Goal: Navigation & Orientation: Go to known website

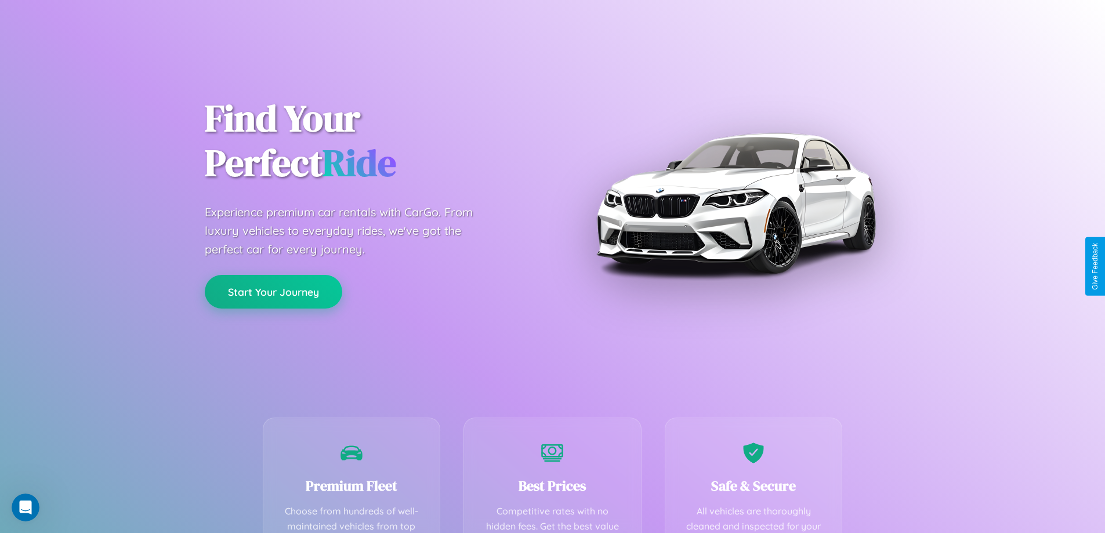
click at [273, 292] on button "Start Your Journey" at bounding box center [274, 292] width 138 height 34
click at [273, 291] on button "Start Your Journey" at bounding box center [274, 292] width 138 height 34
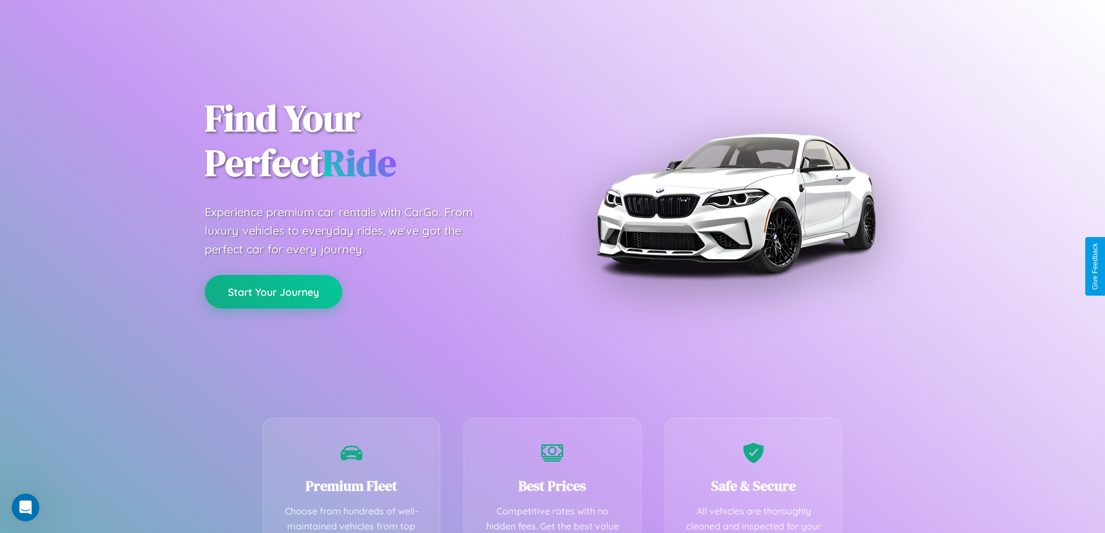
click at [273, 291] on button "Start Your Journey" at bounding box center [274, 292] width 138 height 34
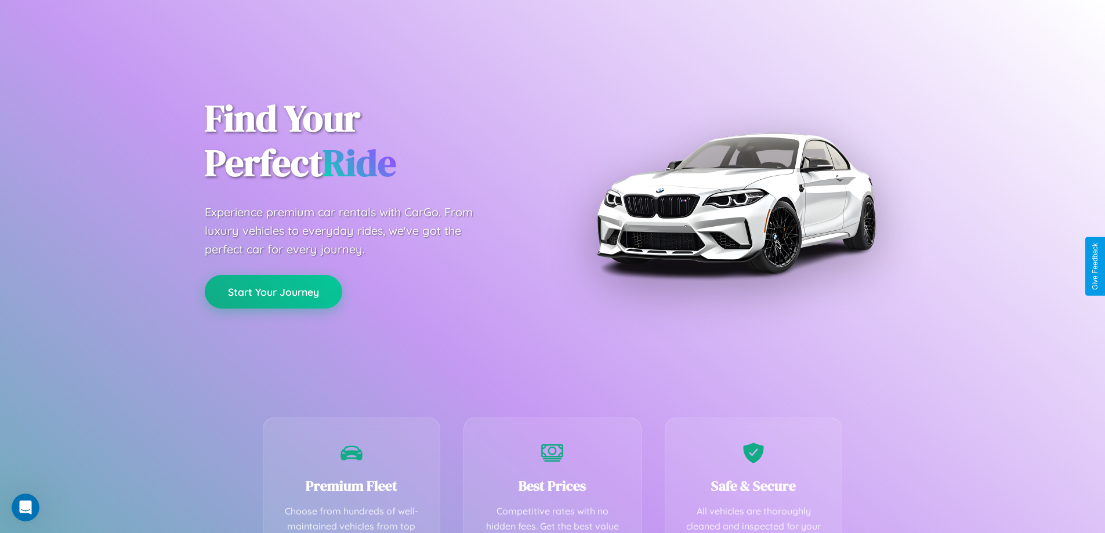
click at [273, 291] on button "Start Your Journey" at bounding box center [274, 292] width 138 height 34
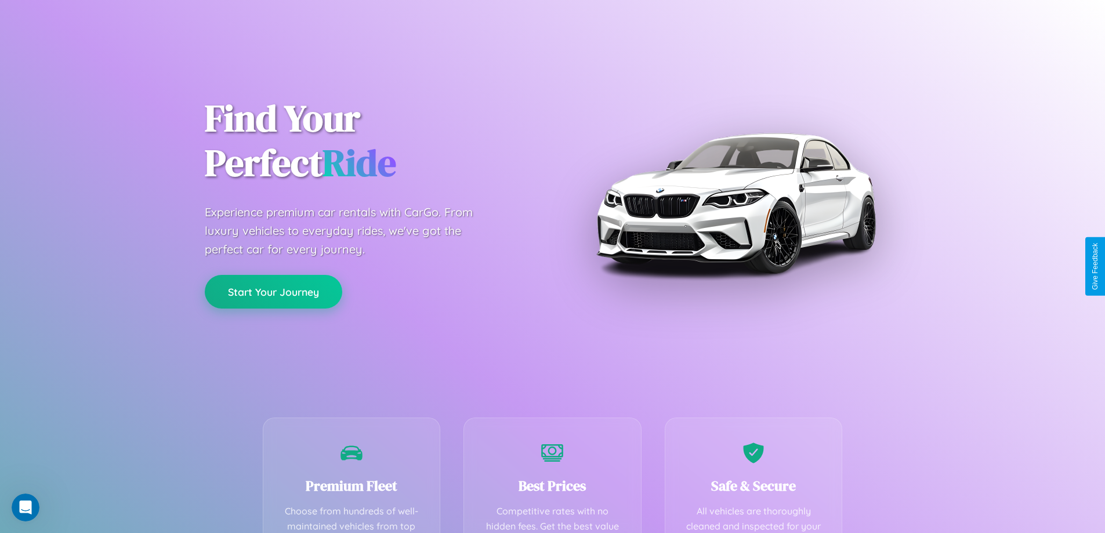
click at [273, 291] on button "Start Your Journey" at bounding box center [274, 292] width 138 height 34
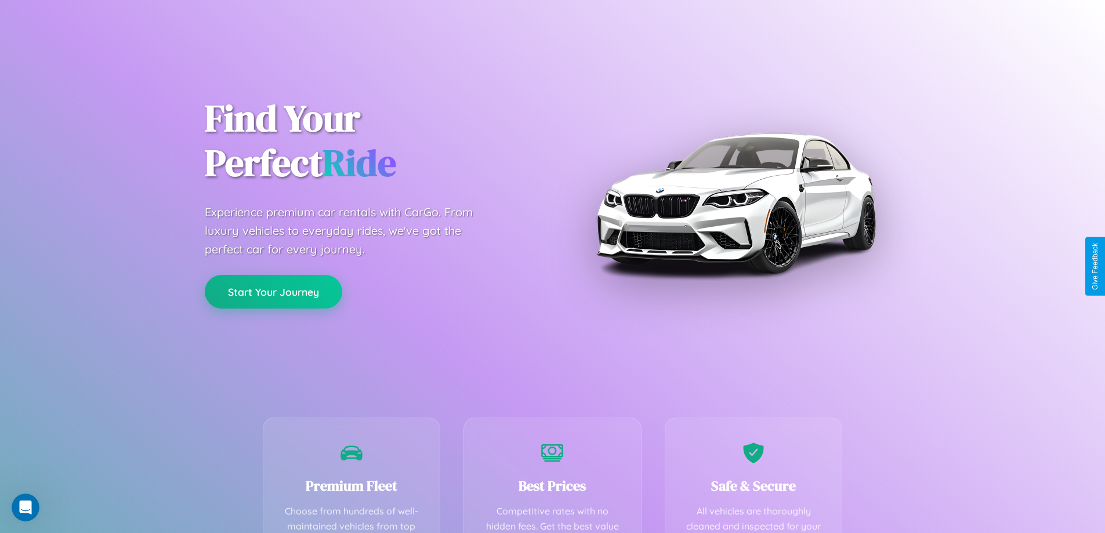
click at [273, 291] on button "Start Your Journey" at bounding box center [274, 292] width 138 height 34
